Goal: Find specific page/section: Find specific page/section

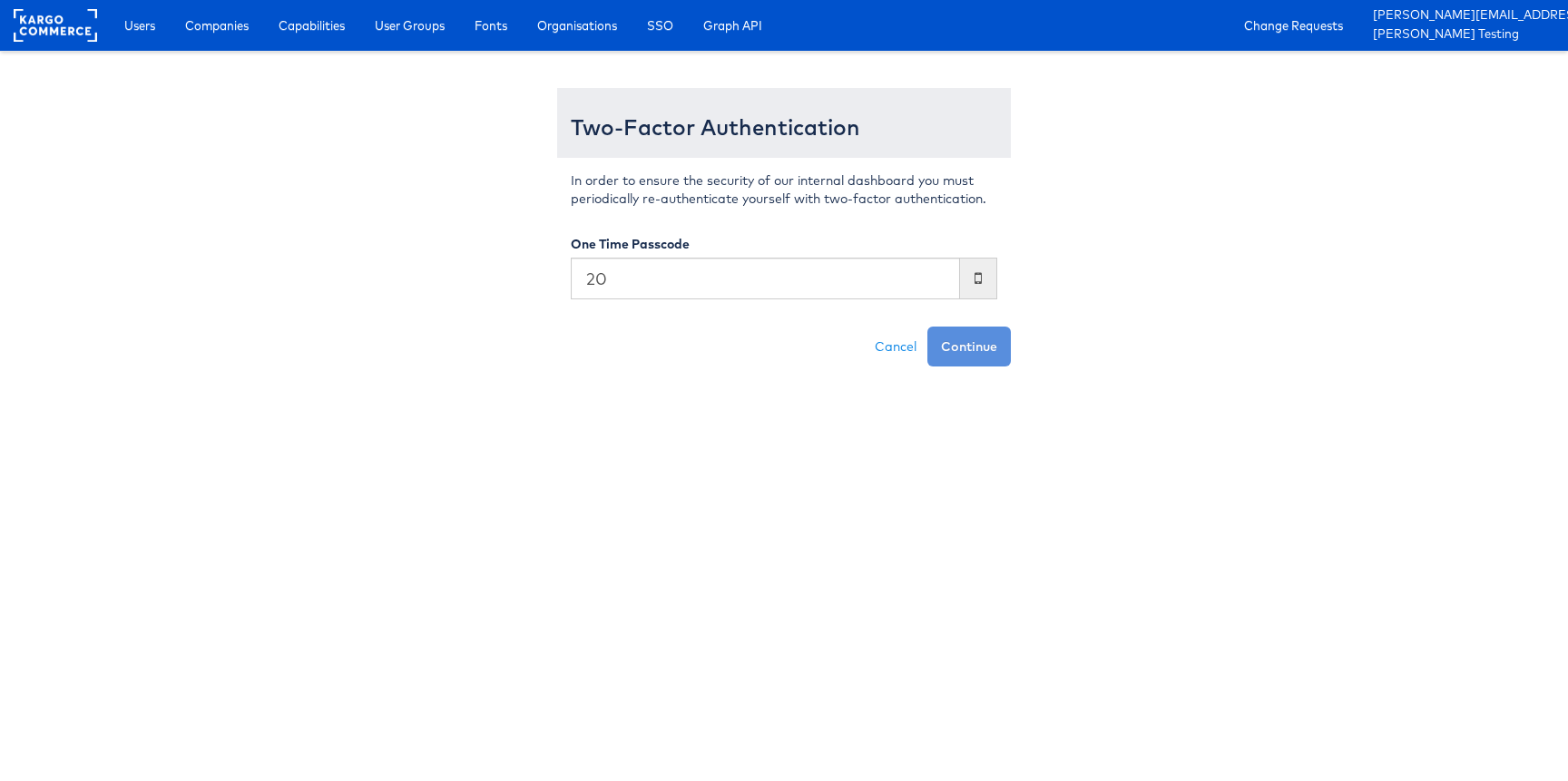
type input "2"
type input "441871"
click at [928, 327] on button "Continue" at bounding box center [970, 347] width 84 height 40
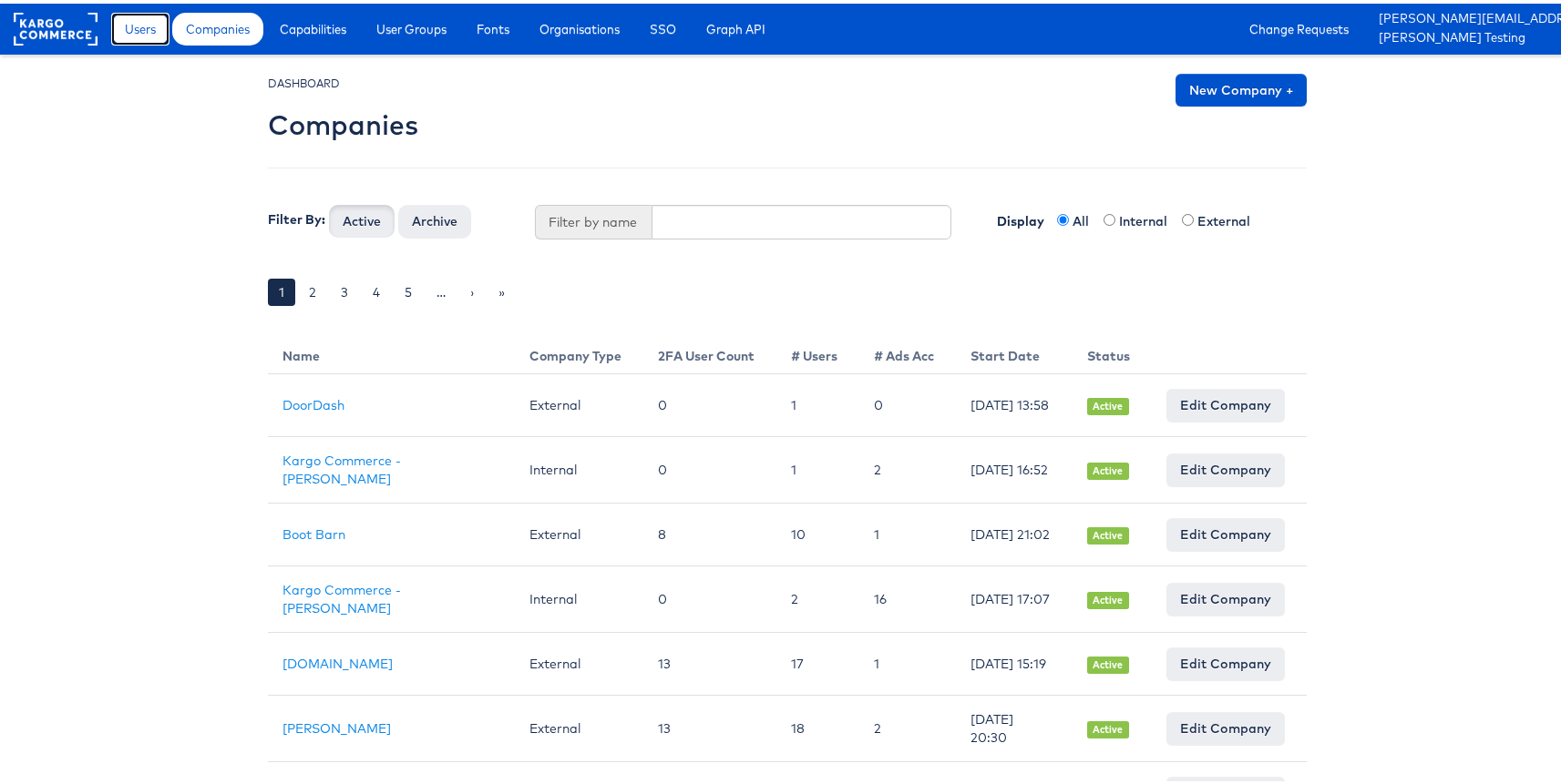
click at [139, 31] on span "Users" at bounding box center [141, 26] width 31 height 18
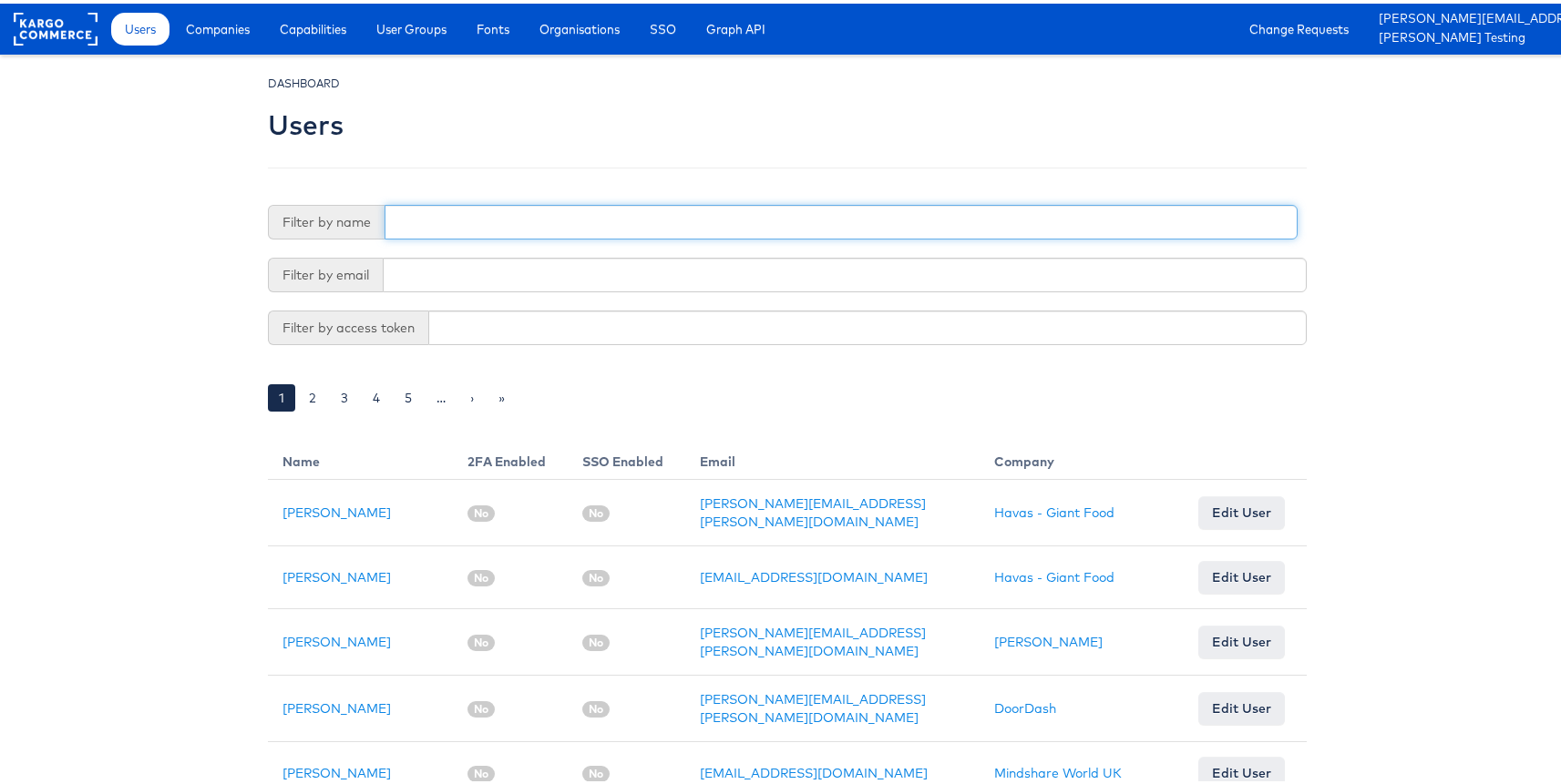
click at [515, 219] on input "text" at bounding box center [841, 218] width 913 height 35
type input "acc"
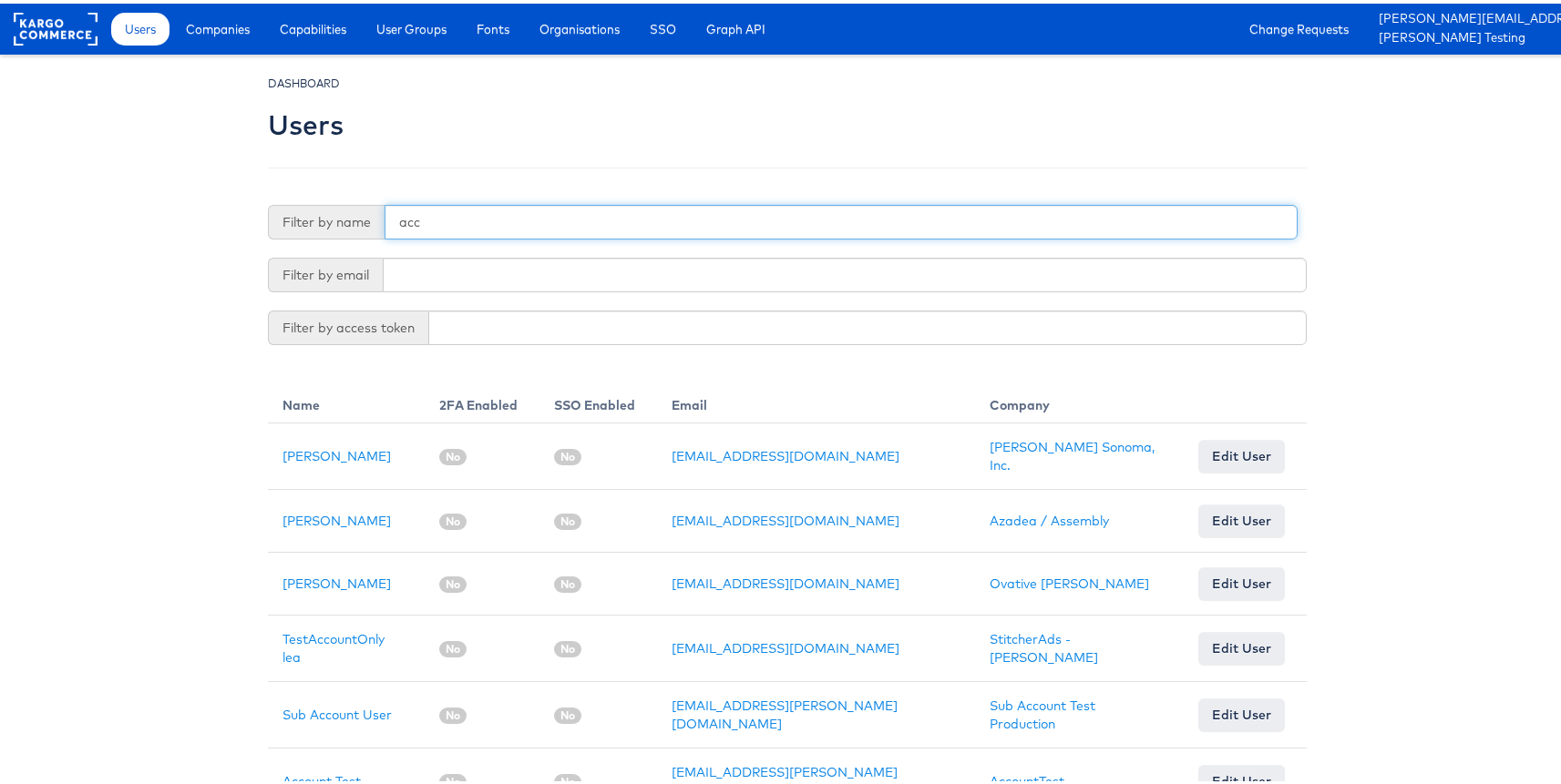
click at [470, 218] on input "acc" at bounding box center [841, 218] width 913 height 35
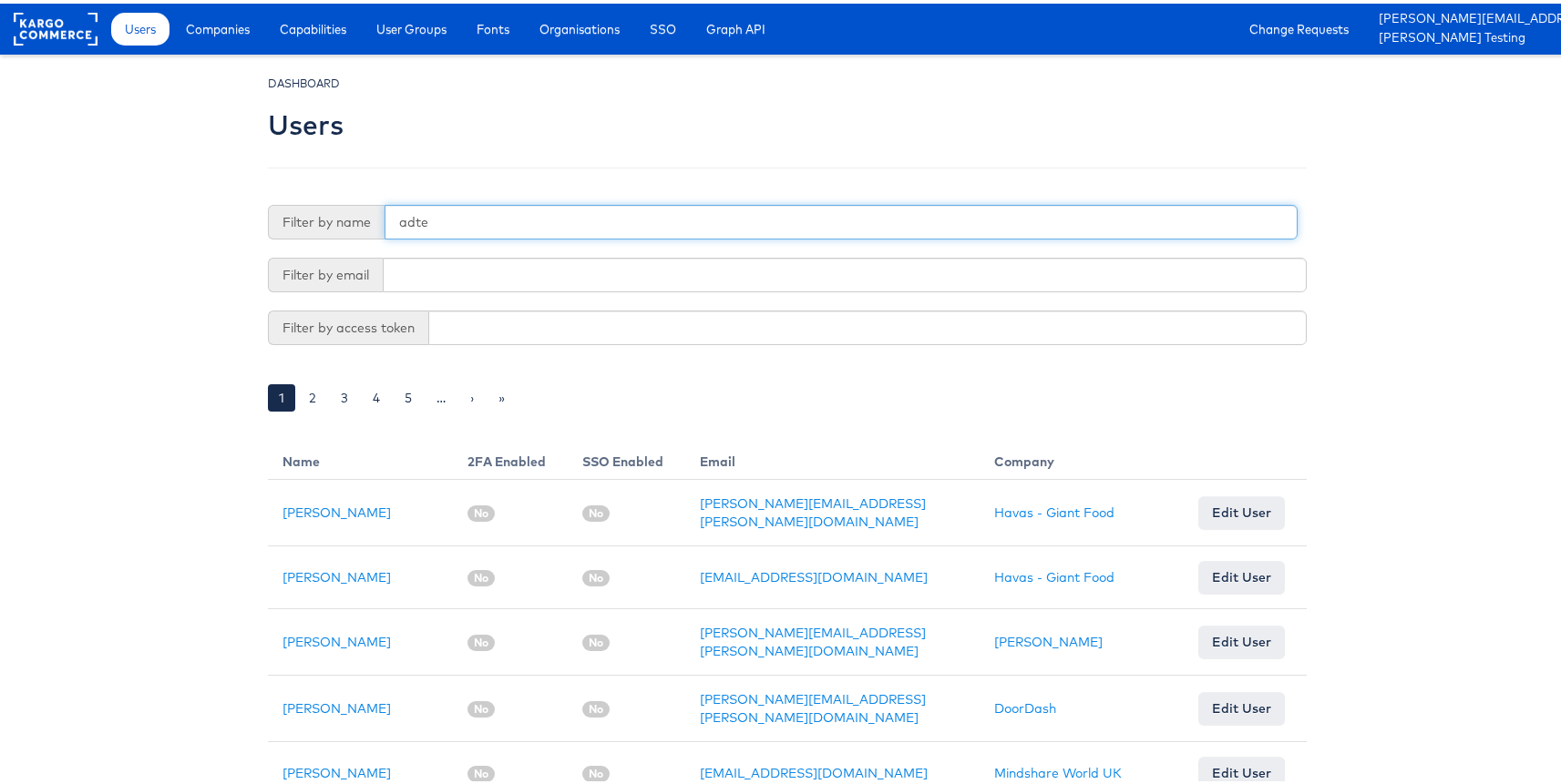
type input "adte"
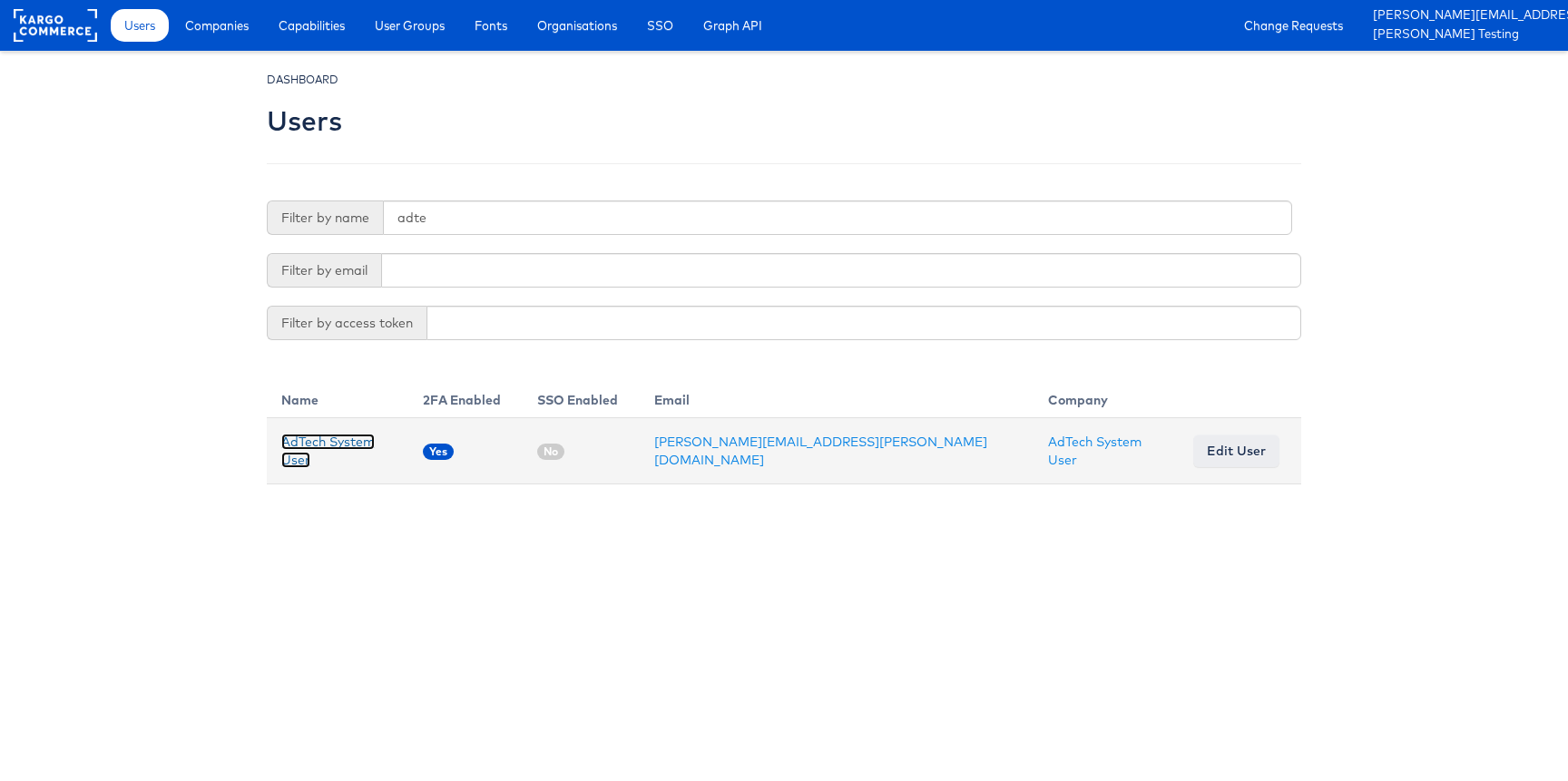
click at [313, 443] on link "AdTech System User" at bounding box center [328, 451] width 94 height 35
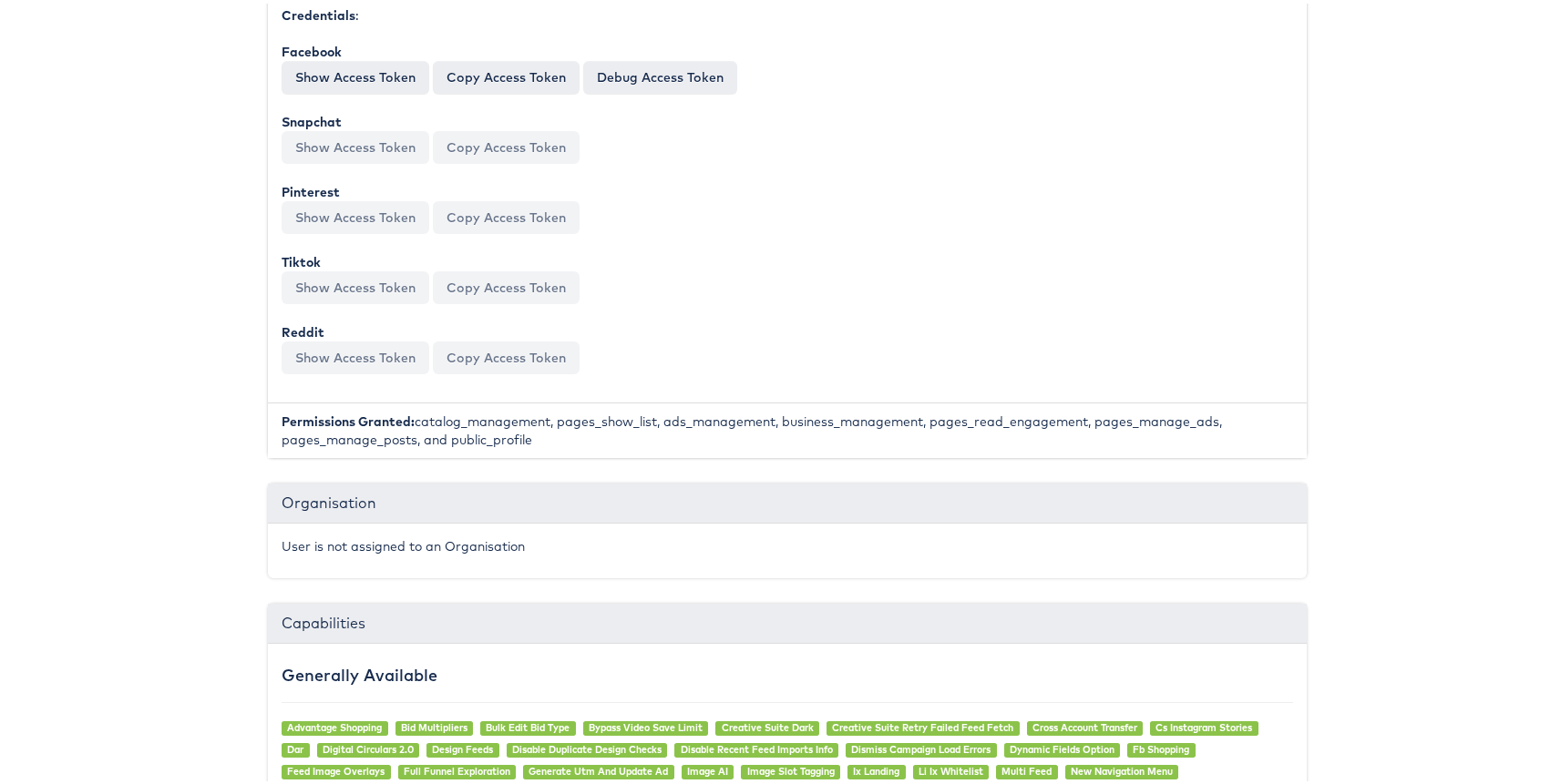
scroll to position [757, 0]
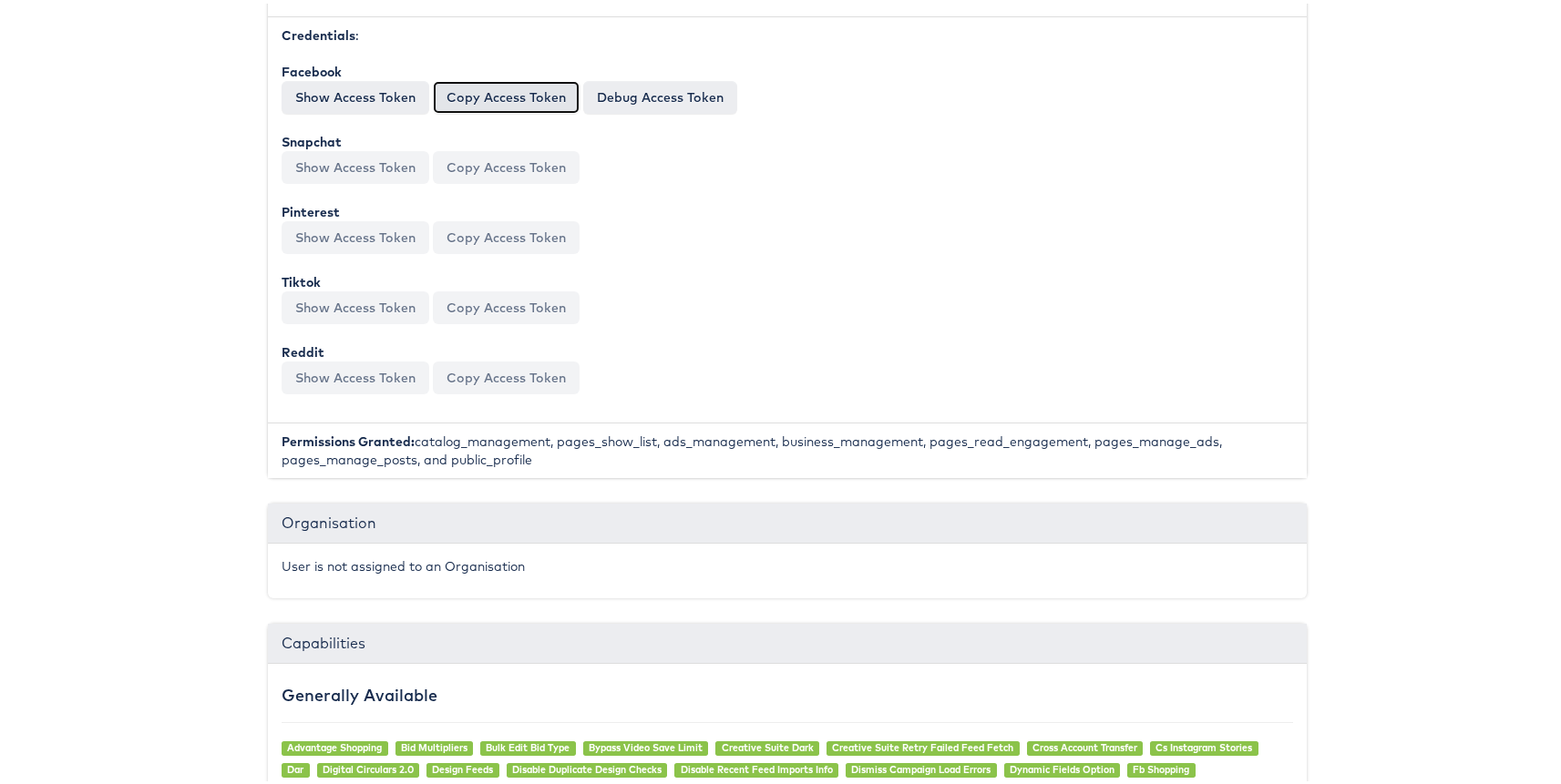
click at [473, 97] on button "Copy Access Token" at bounding box center [505, 94] width 146 height 33
